Goal: Task Accomplishment & Management: Manage account settings

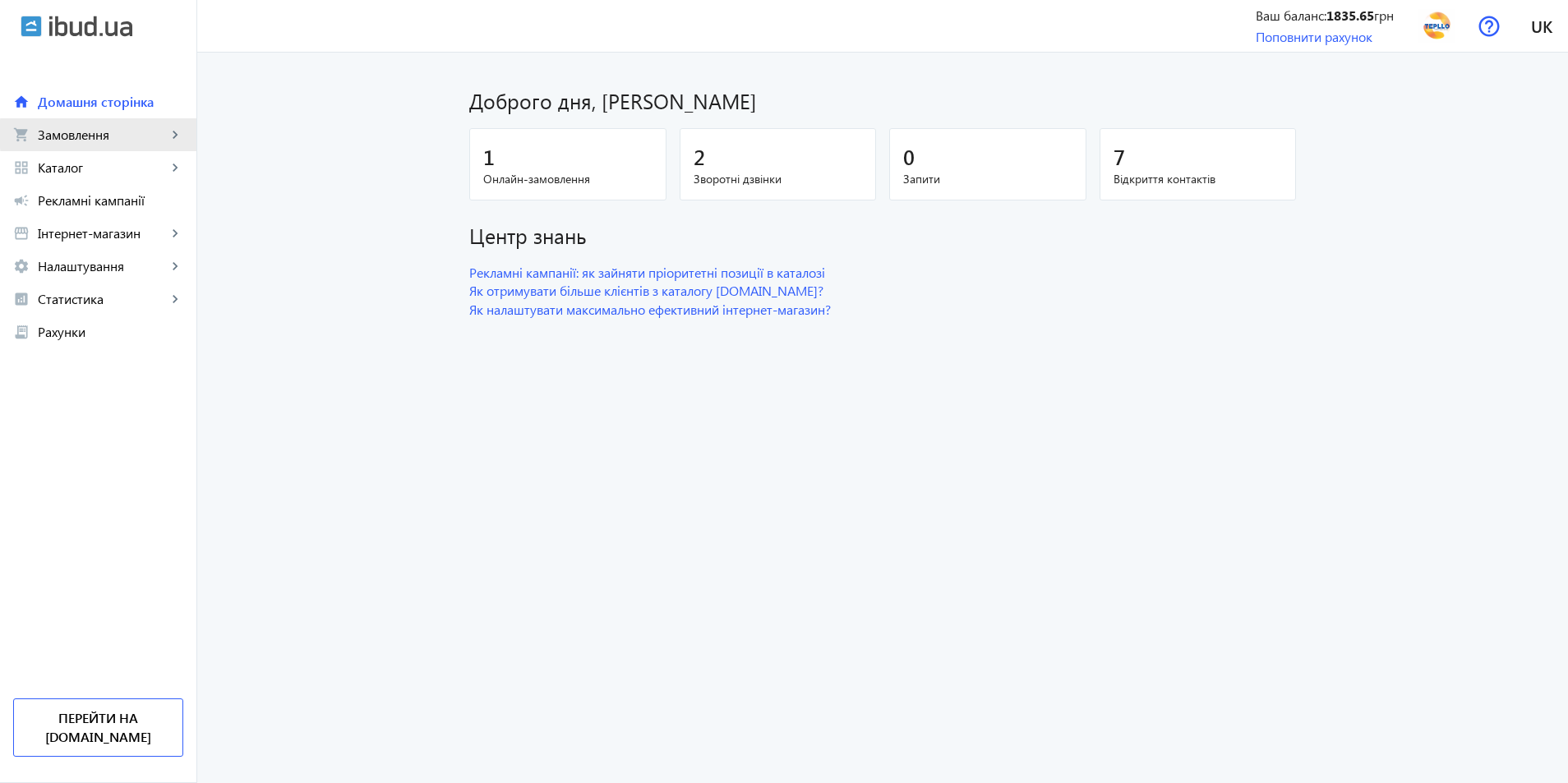
click at [124, 134] on span "Замовлення" at bounding box center [103, 134] width 129 height 17
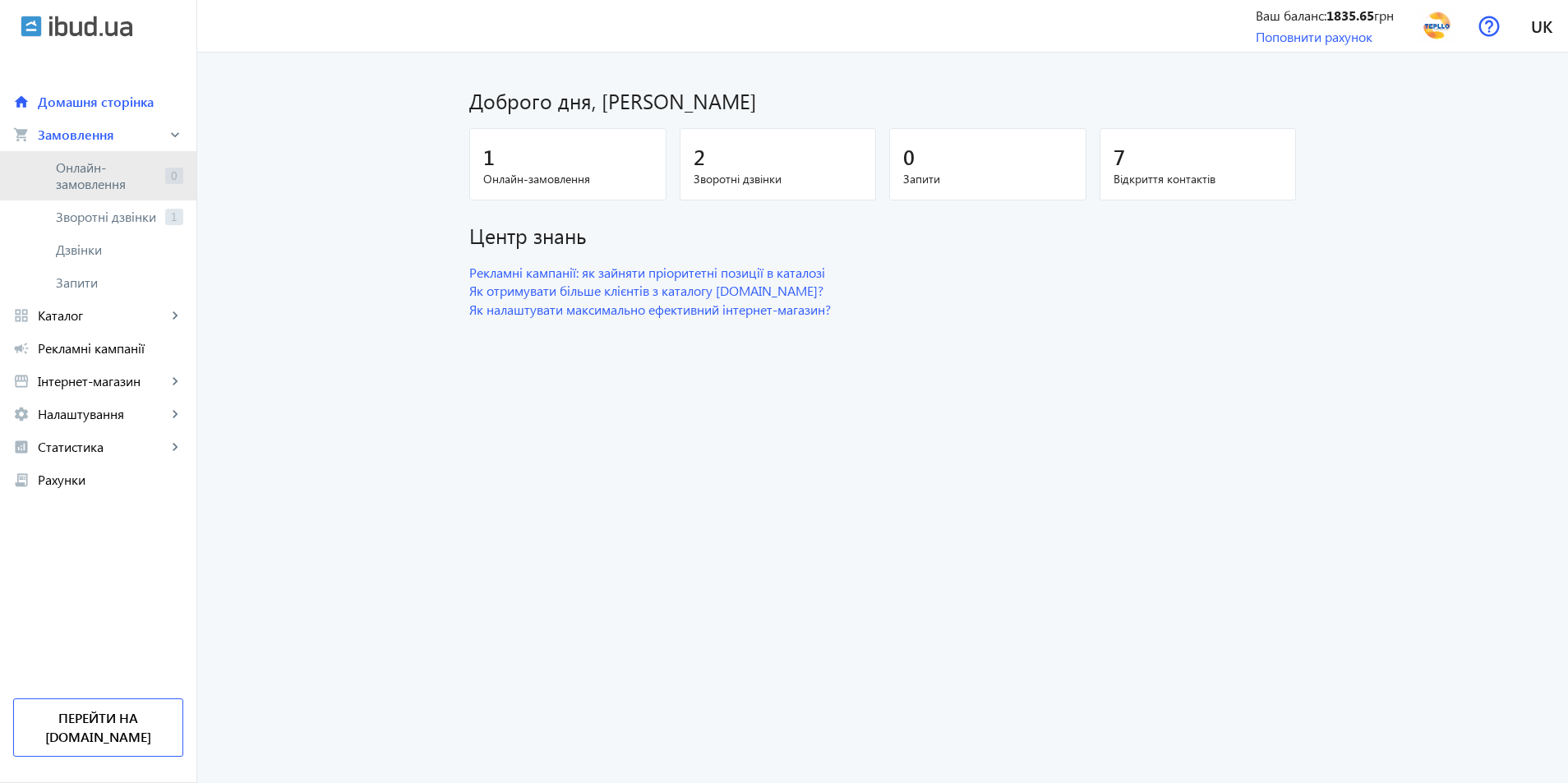
click at [103, 170] on span "Онлайн-замовлення" at bounding box center [107, 175] width 103 height 33
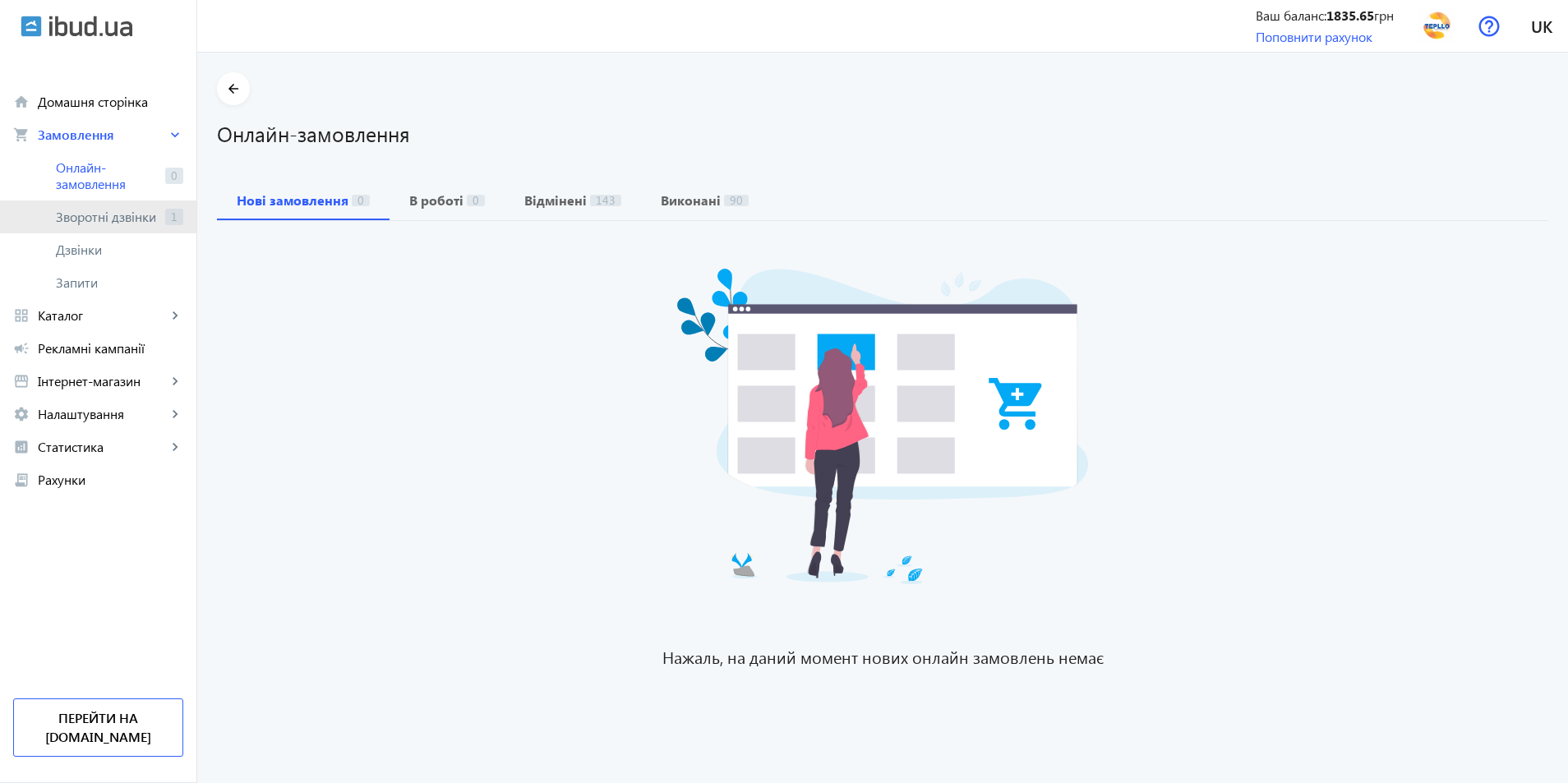
click at [99, 205] on link "Зворотні дзвінки 1" at bounding box center [98, 217] width 196 height 33
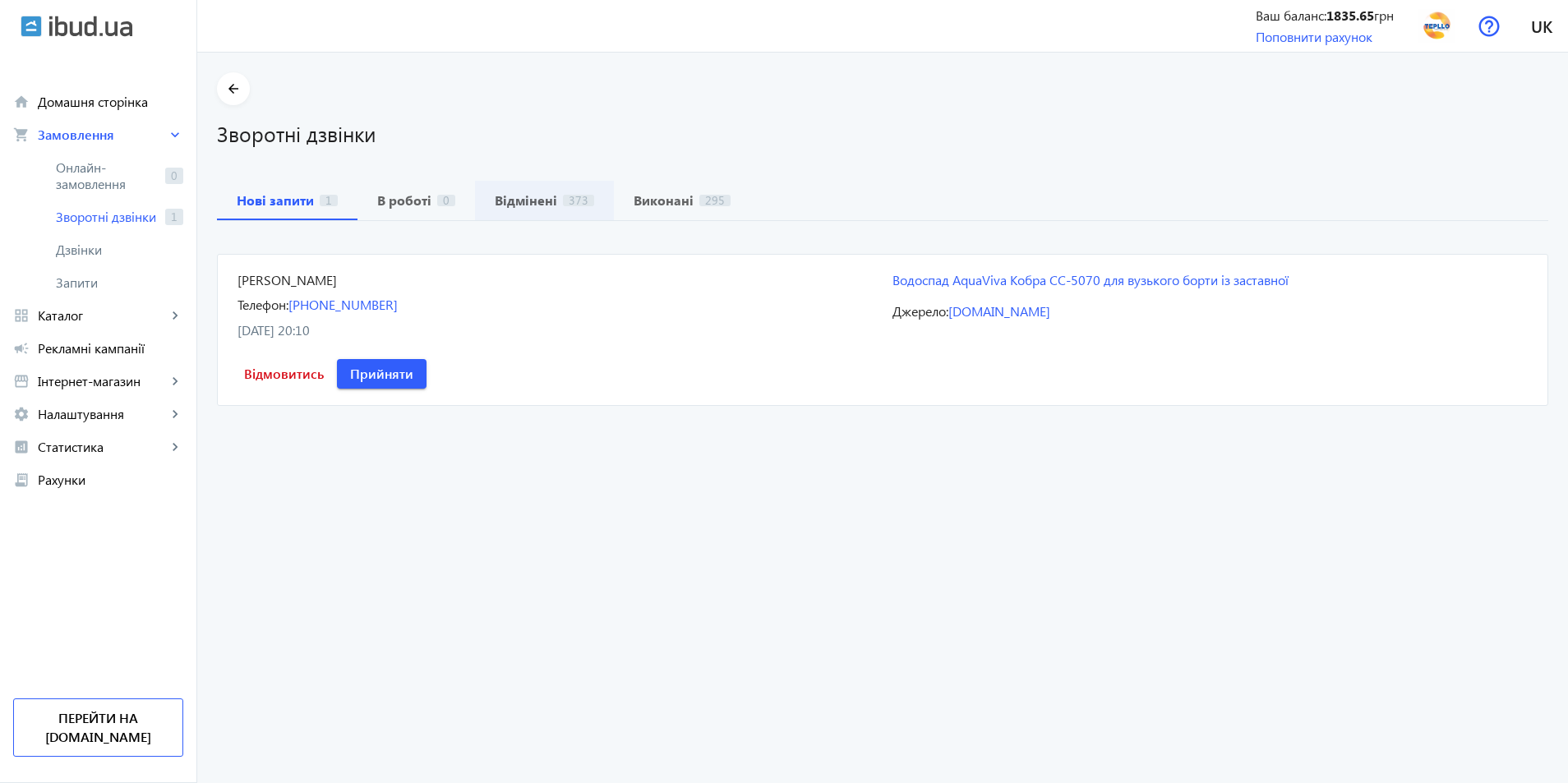
click at [509, 196] on b "Відмінені" at bounding box center [526, 200] width 63 height 13
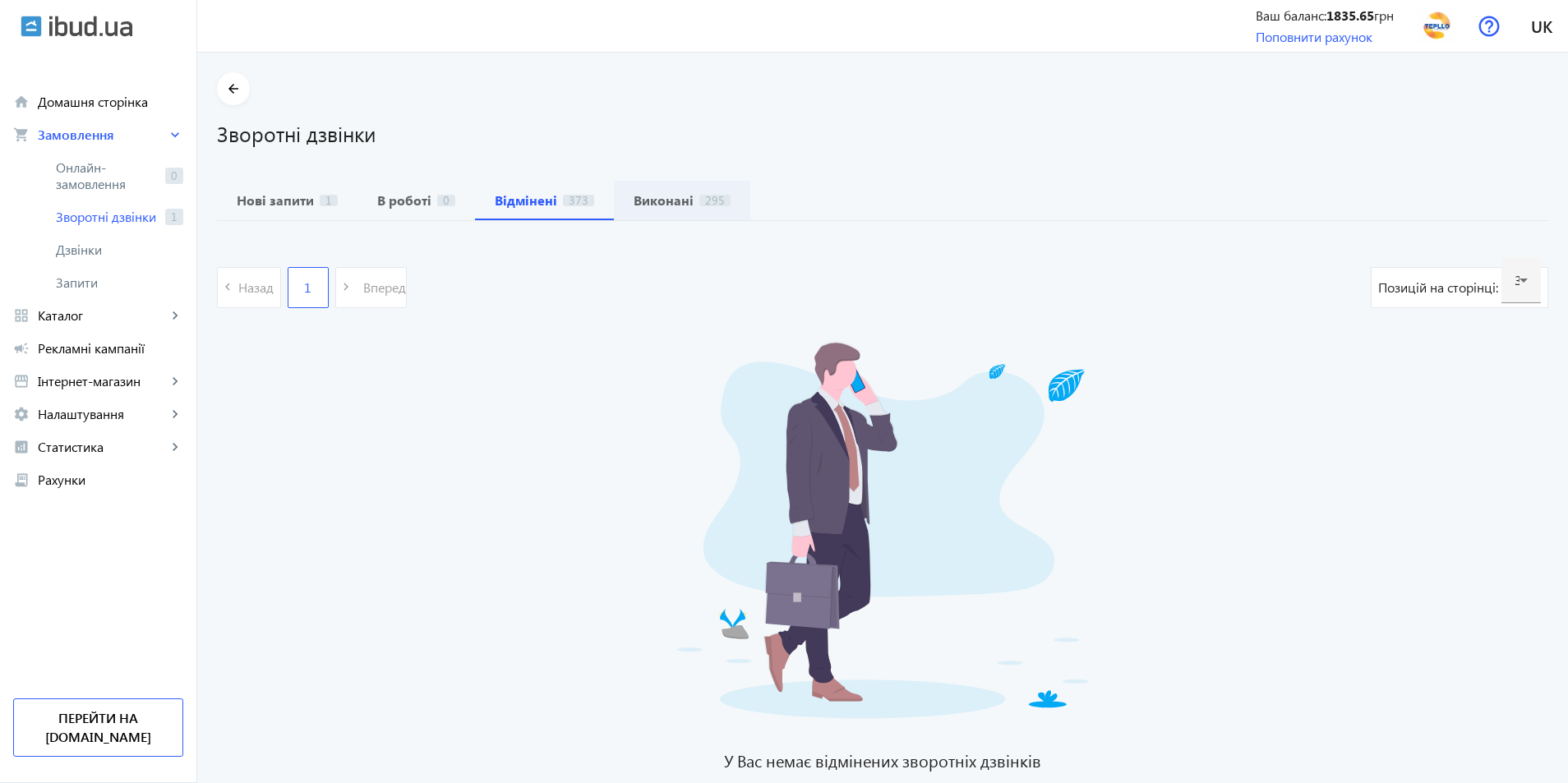
drag, startPoint x: 638, startPoint y: 196, endPoint x: 645, endPoint y: 205, distance: 11.4
click at [639, 197] on b "Виконані" at bounding box center [664, 200] width 60 height 13
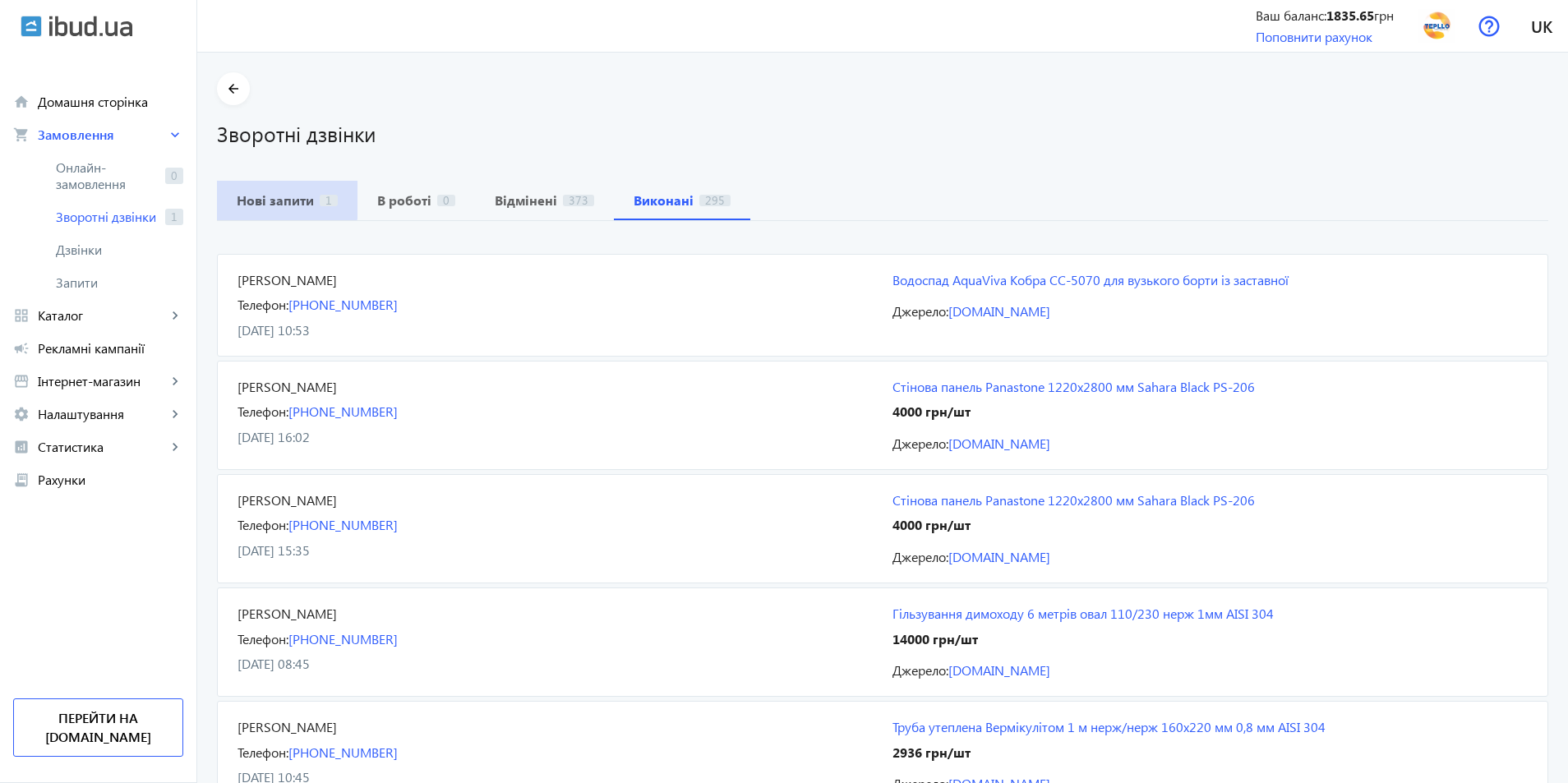
click at [270, 195] on b "Нові запити" at bounding box center [275, 200] width 77 height 13
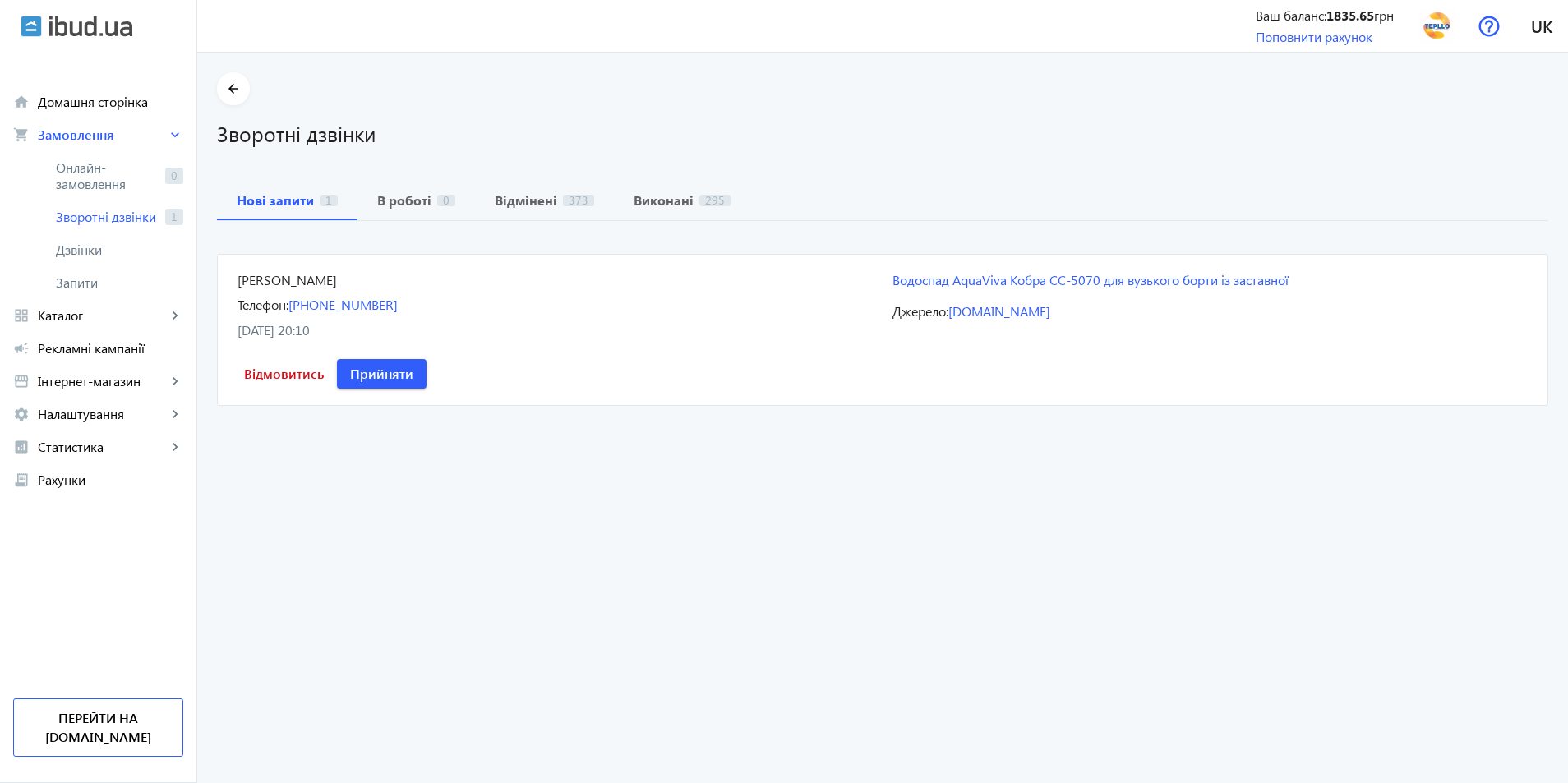
click at [552, 328] on div "[DATE] 20:10" at bounding box center [555, 331] width 636 height 18
drag, startPoint x: 1389, startPoint y: 281, endPoint x: 1401, endPoint y: 304, distance: 25.9
click at [323, 365] on span "Відмовитись" at bounding box center [284, 374] width 80 height 18
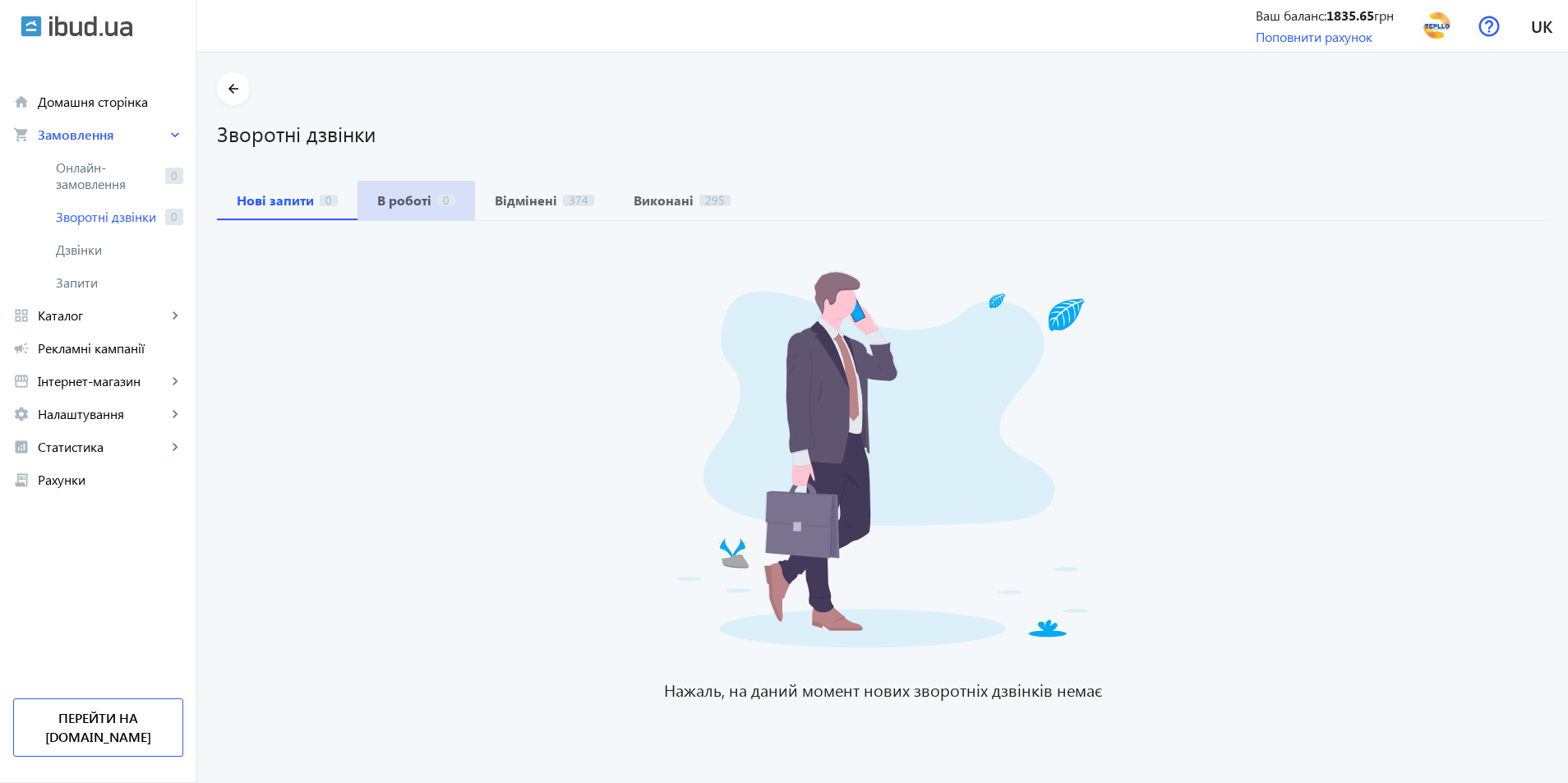
click at [404, 209] on span "В роботі 0" at bounding box center [416, 201] width 78 height 40
click at [533, 207] on b "Відмінені" at bounding box center [526, 200] width 63 height 13
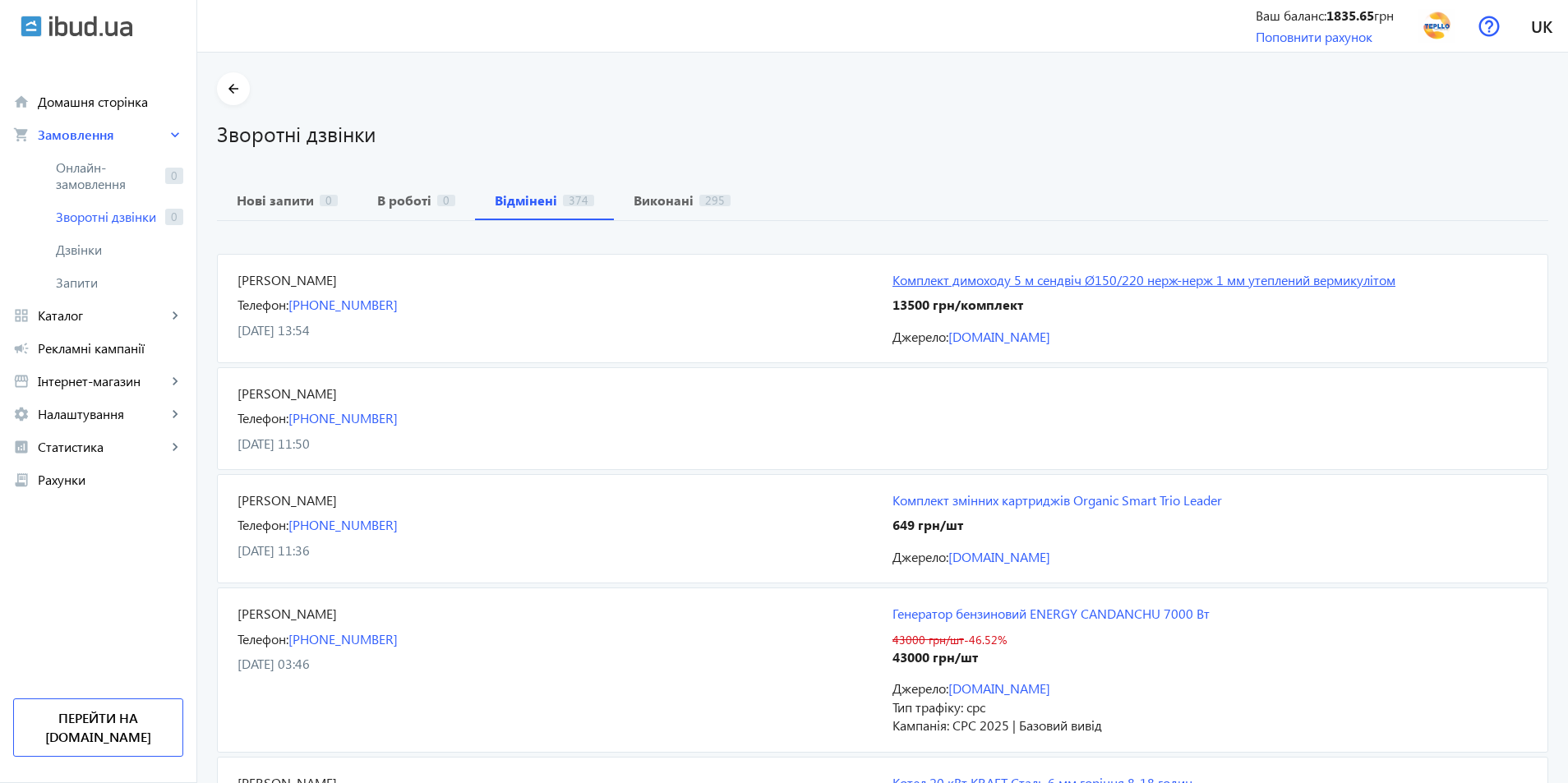
click at [893, 278] on link "Комплект димоходу 5 м сендвіч Ø150/220 нерж-нерж 1 мм утеплений вермикулітом" at bounding box center [1210, 280] width 636 height 18
click at [374, 424] on link "[PHONE_NUMBER]" at bounding box center [343, 418] width 110 height 18
drag, startPoint x: 775, startPoint y: 415, endPoint x: 682, endPoint y: 422, distance: 93.3
click at [745, 413] on mat-card "[PERSON_NAME] Телефон: [PHONE_NUMBER] [DATE] 11:50" at bounding box center [882, 419] width 1331 height 103
click at [384, 205] on b "В роботі" at bounding box center [404, 200] width 54 height 13
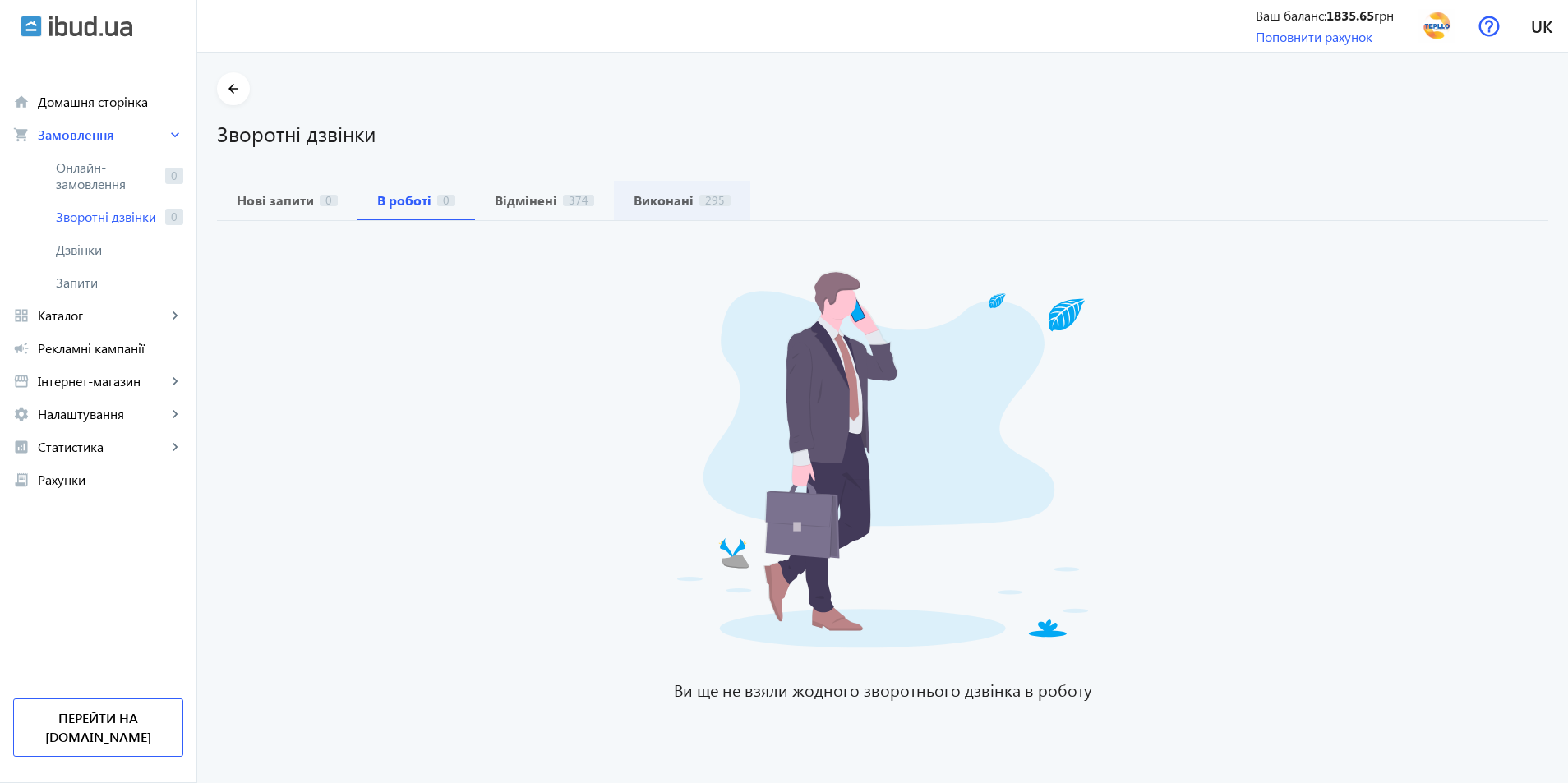
click at [699, 199] on span "295" at bounding box center [714, 200] width 31 height 11
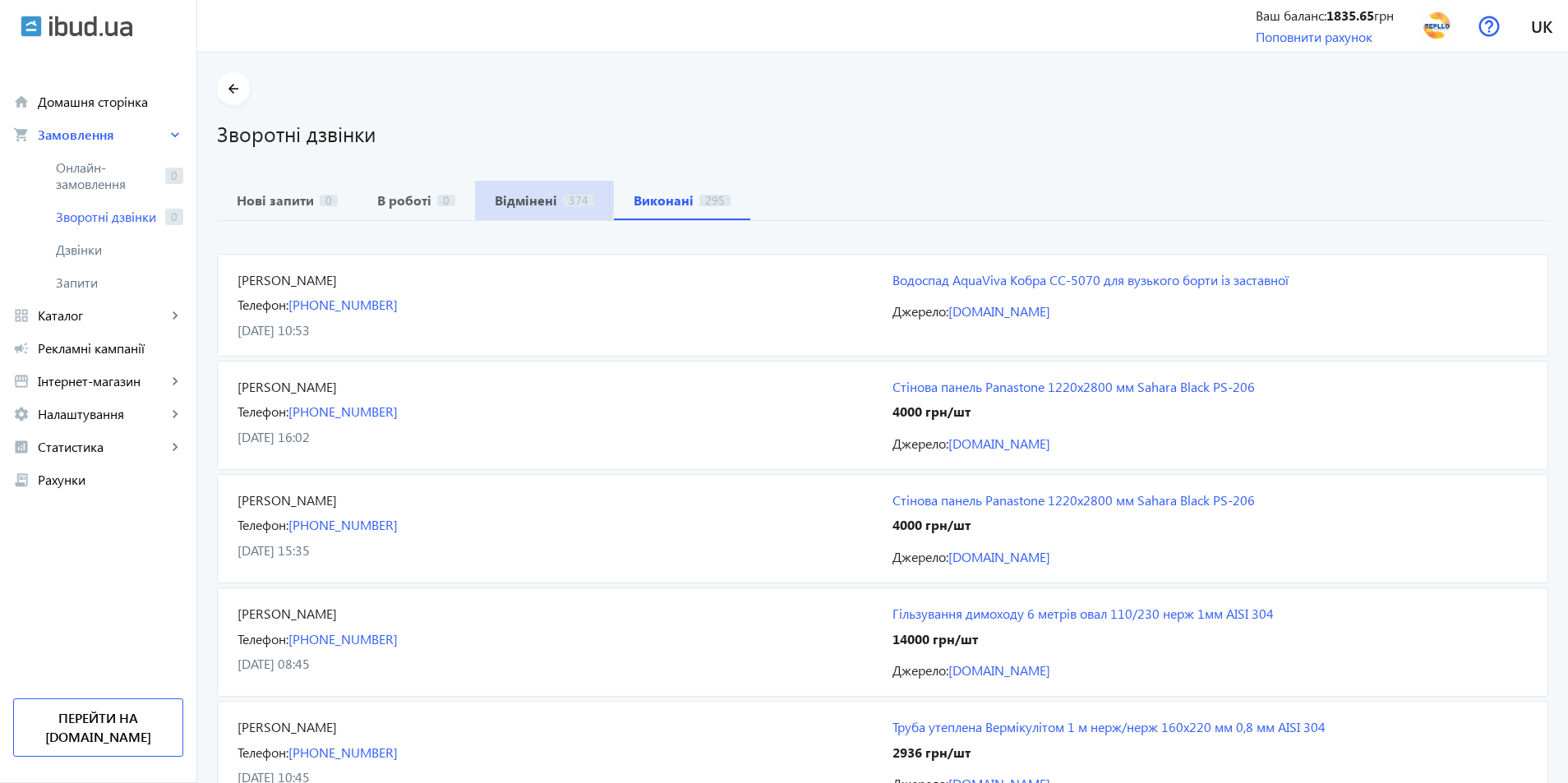
click at [509, 197] on b "Відмінені" at bounding box center [526, 200] width 63 height 13
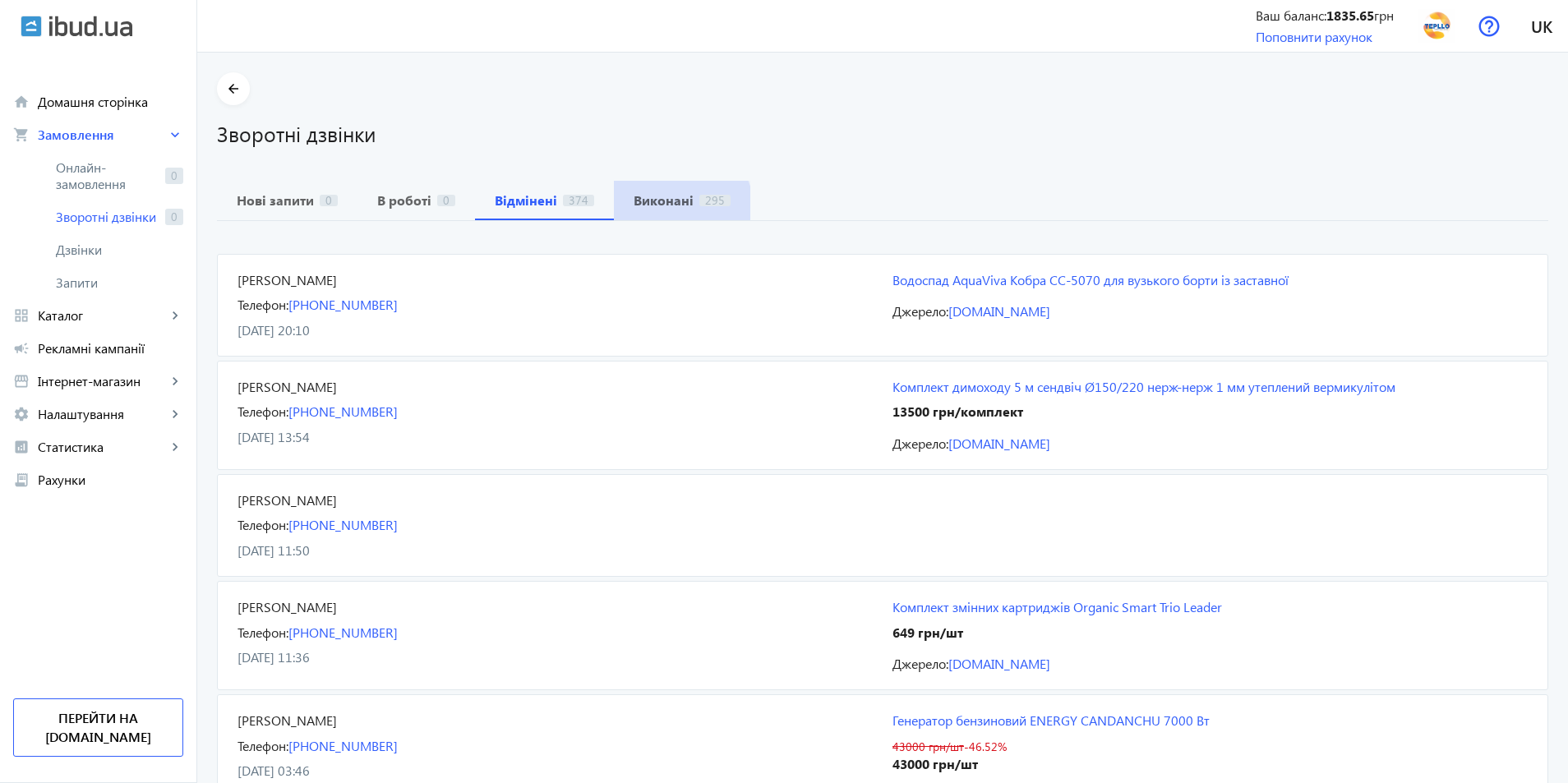
click at [666, 210] on span "Виконані 295" at bounding box center [682, 201] width 97 height 40
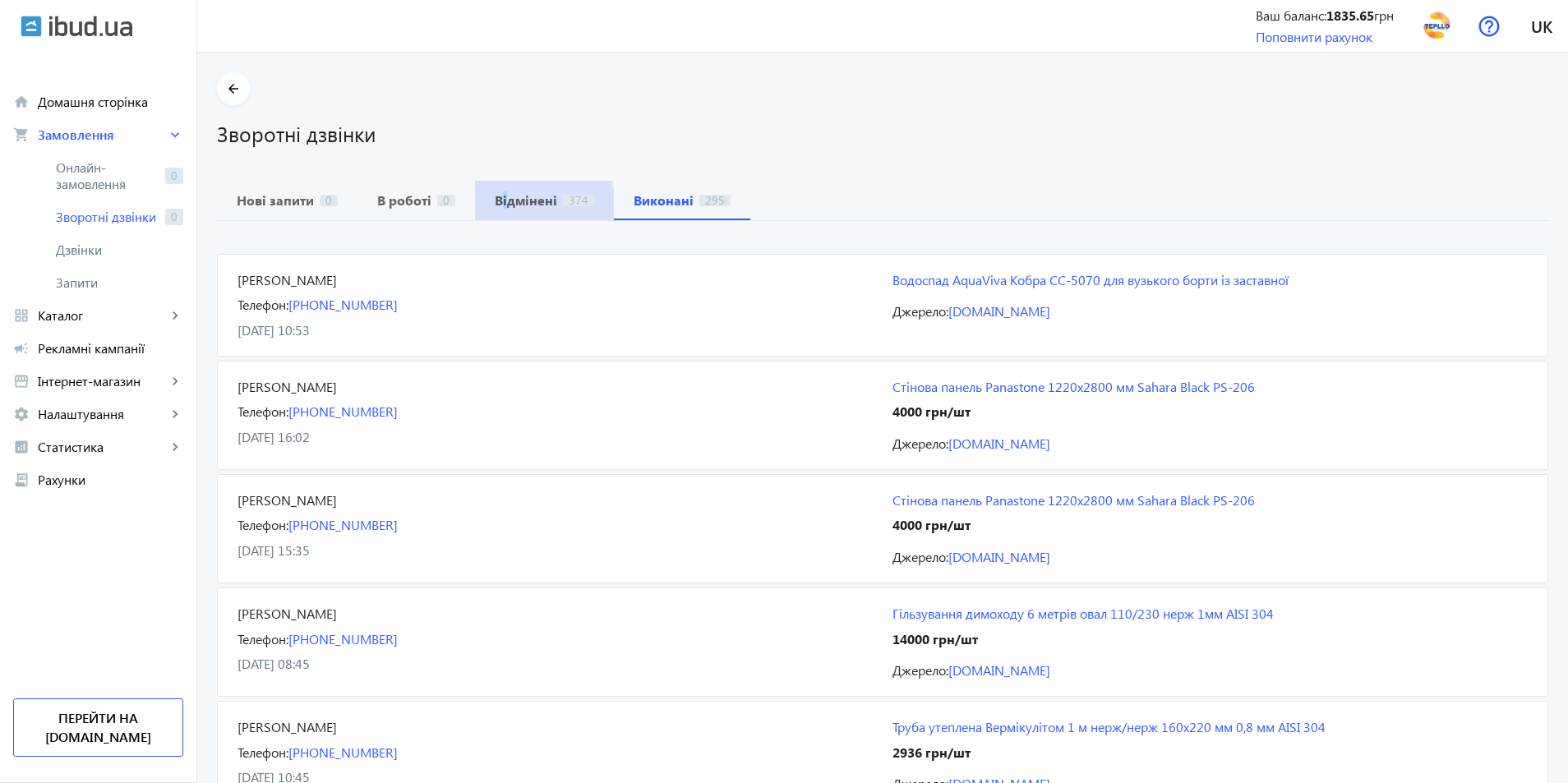
click at [495, 209] on span "Відмінені 374" at bounding box center [544, 201] width 100 height 40
